Goal: Find specific page/section

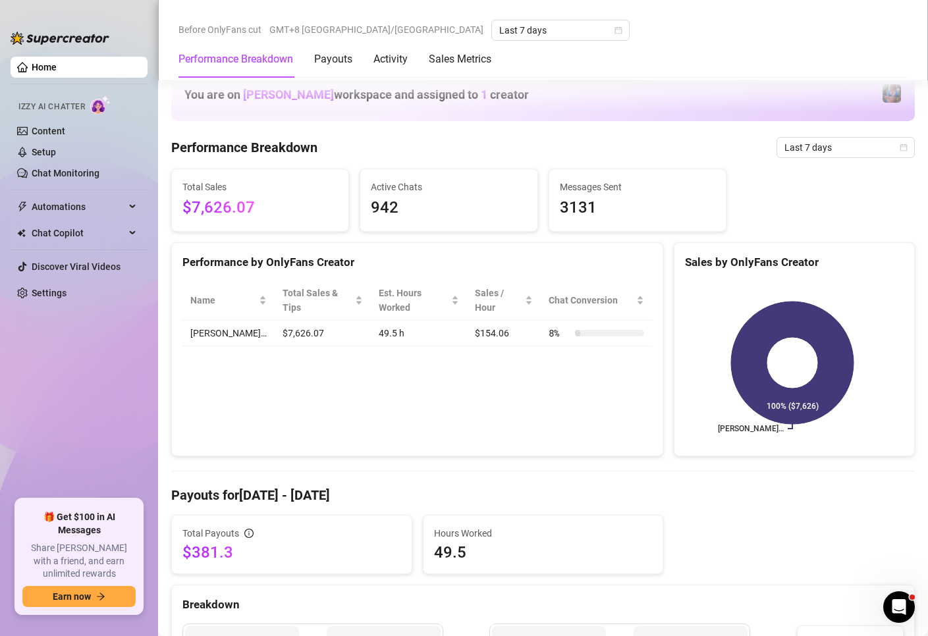
scroll to position [527, 0]
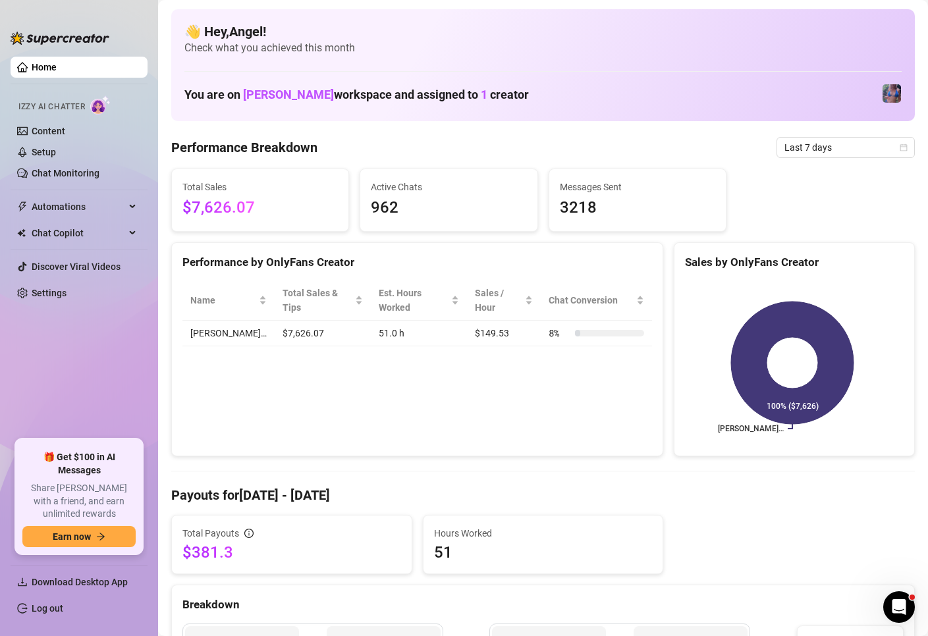
click at [358, 42] on span "Check what you achieved this month" at bounding box center [542, 48] width 717 height 14
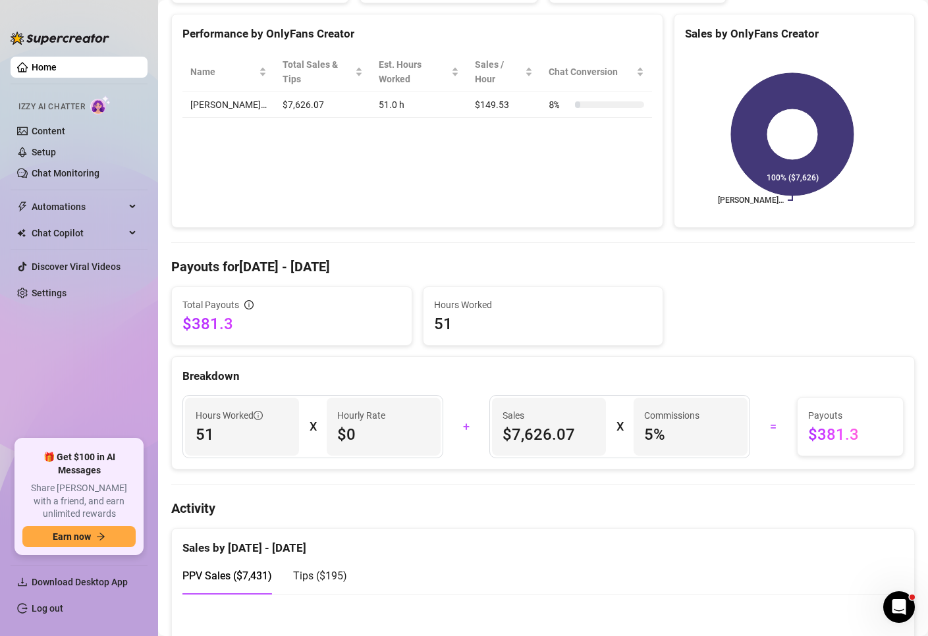
scroll to position [395, 0]
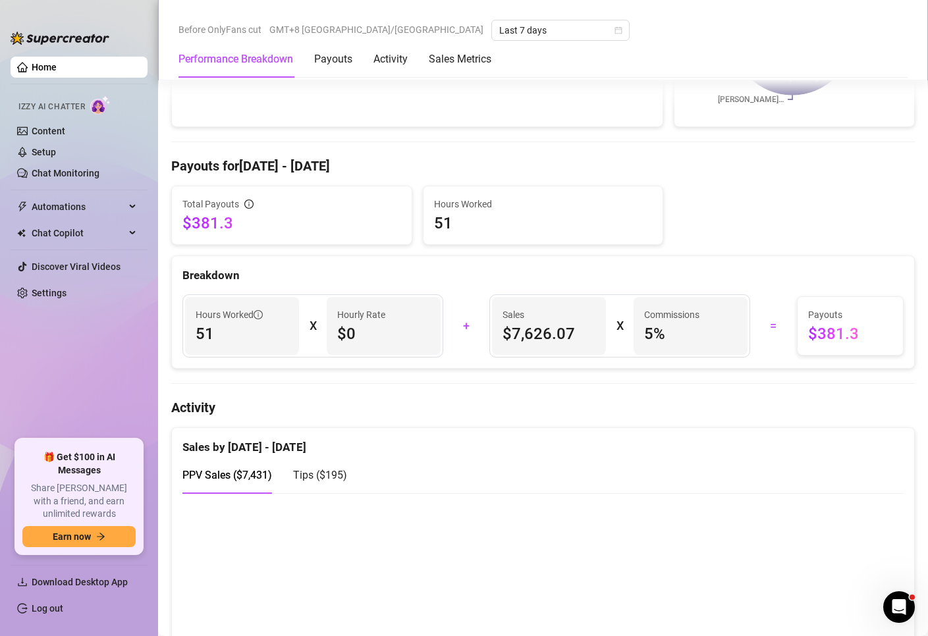
click at [194, 40] on div "Before OnlyFans cut GMT+8 Asia/Manila Last 7 days" at bounding box center [404, 30] width 451 height 21
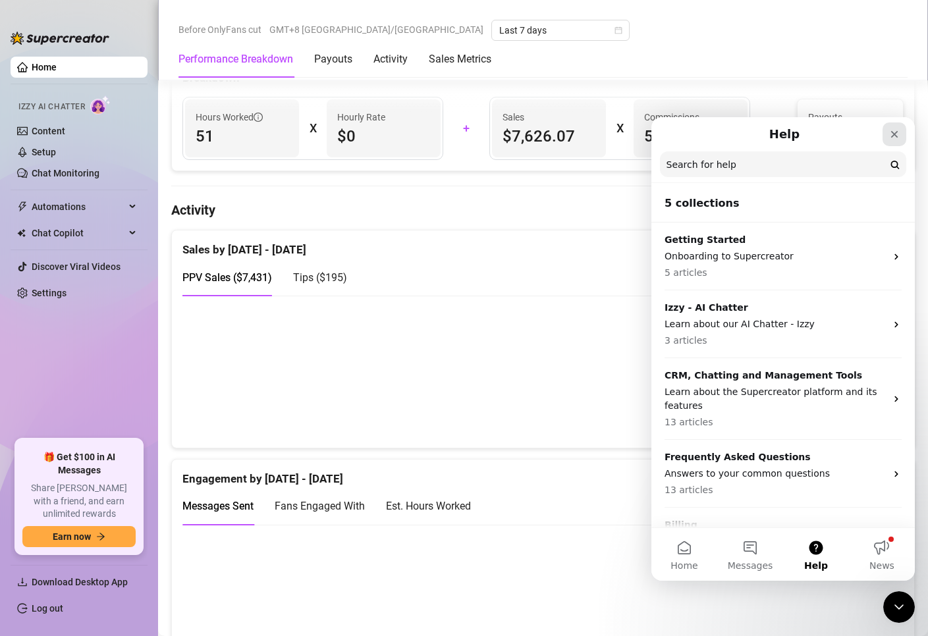
click at [893, 132] on icon "Close" at bounding box center [894, 134] width 11 height 11
